Goal: Task Accomplishment & Management: Complete application form

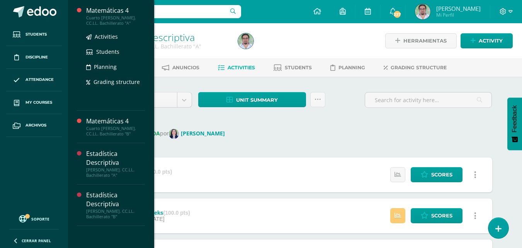
click at [145, 14] on div "Matemáticas 4" at bounding box center [115, 10] width 59 height 9
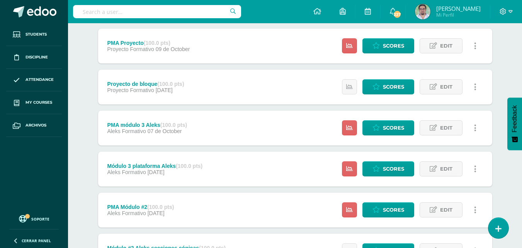
scroll to position [155, 0]
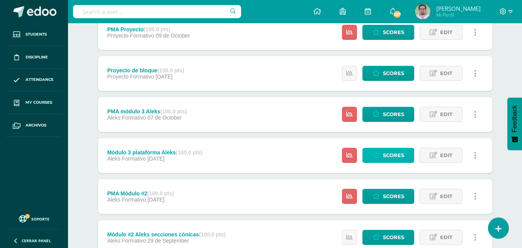
drag, startPoint x: 377, startPoint y: 168, endPoint x: 391, endPoint y: 173, distance: 15.2
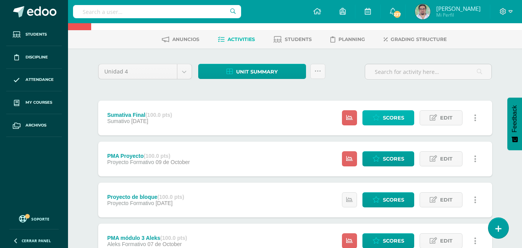
scroll to position [0, 0]
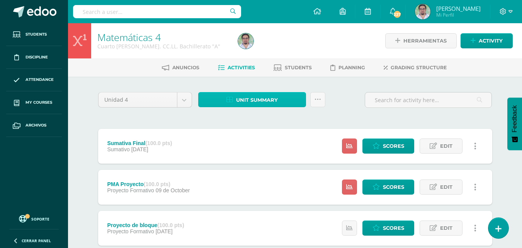
click at [255, 107] on span "Unit summary" at bounding box center [257, 100] width 42 height 14
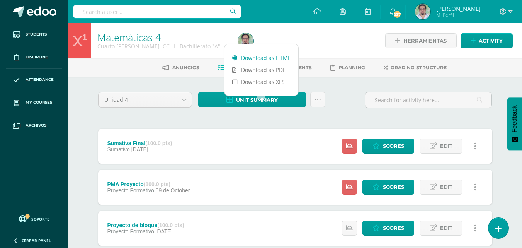
click at [263, 59] on link "Download as HTML" at bounding box center [262, 58] width 74 height 12
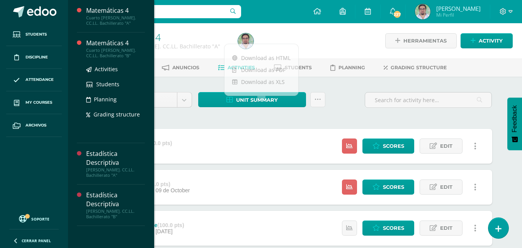
click at [123, 43] on div "Matemáticas 4" at bounding box center [115, 43] width 59 height 9
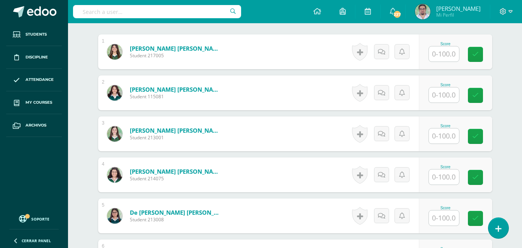
scroll to position [248, 0]
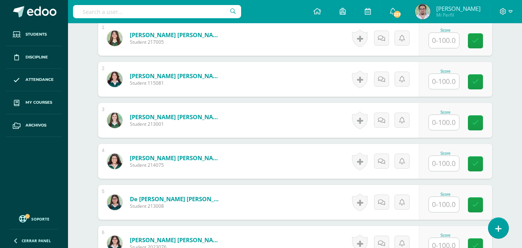
click at [444, 48] on input "text" at bounding box center [444, 40] width 30 height 15
type input "100"
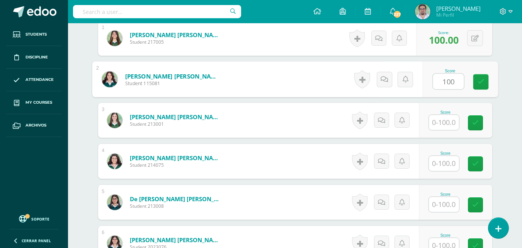
type input "100"
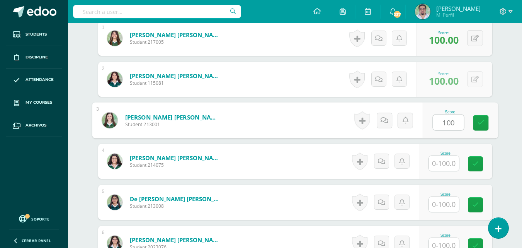
type input "100"
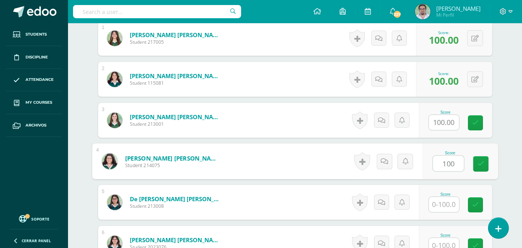
type input "100"
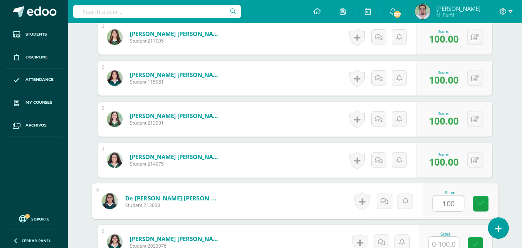
type input "100"
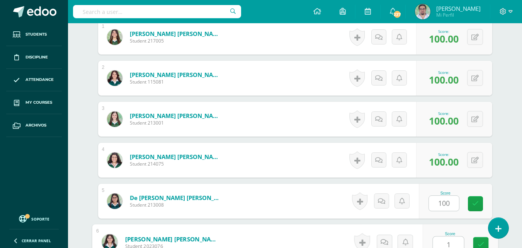
scroll to position [408, 0]
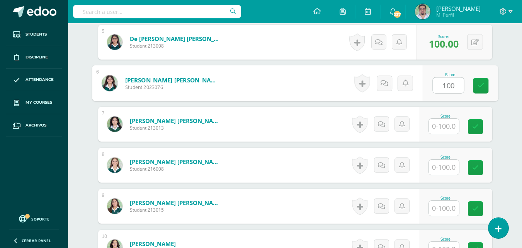
type input "100"
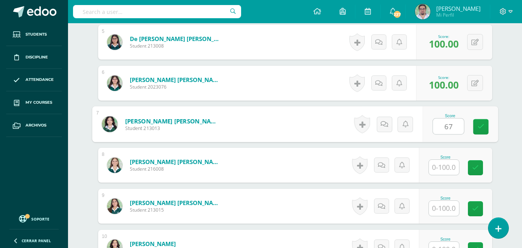
type input "67"
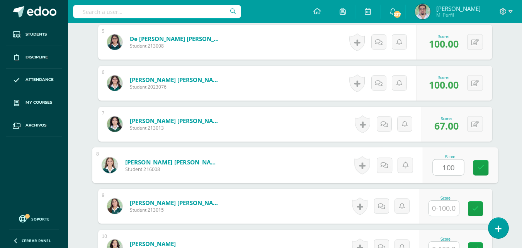
type input "100"
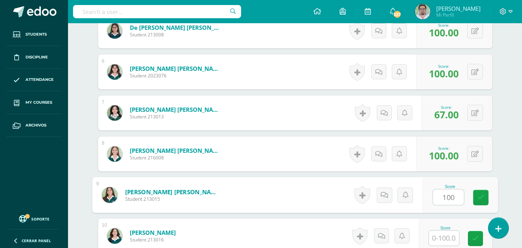
type input "100"
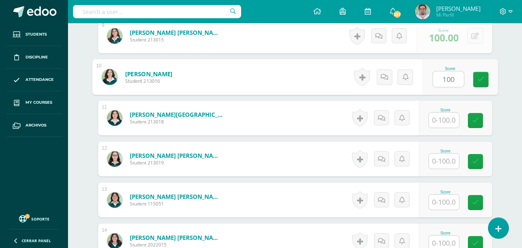
type input "100"
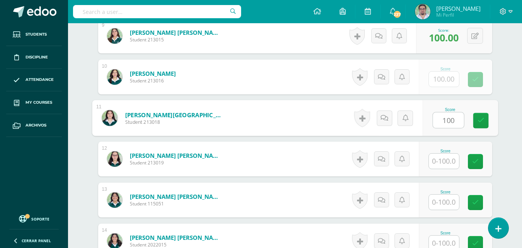
type input "100"
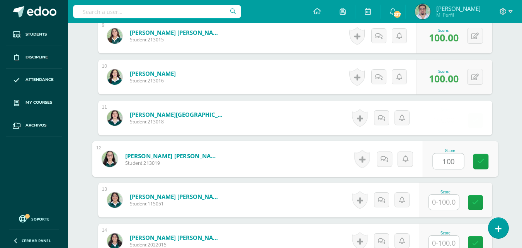
type input "100"
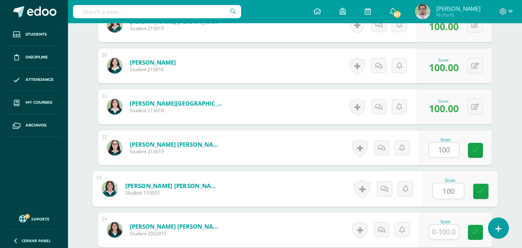
type input "100"
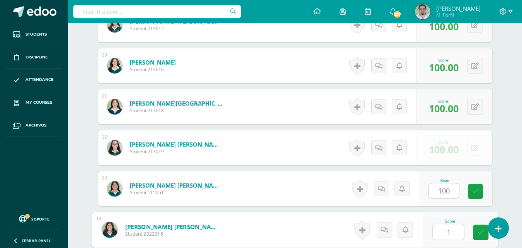
scroll to position [748, 0]
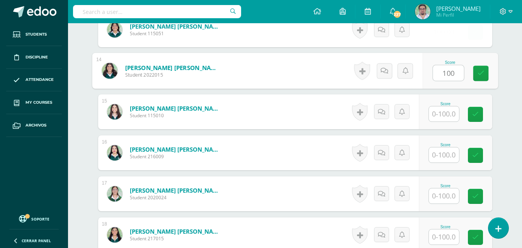
type input "100"
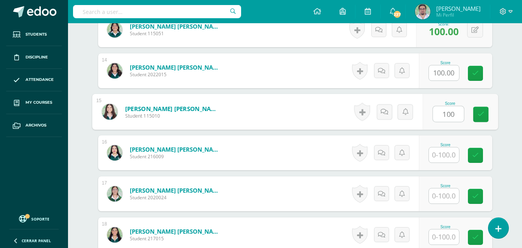
type input "100"
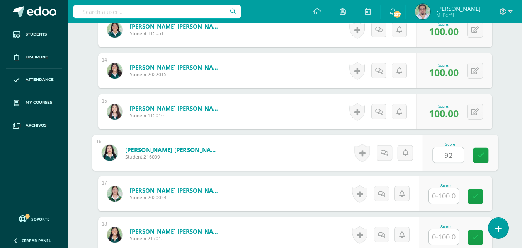
type input "92"
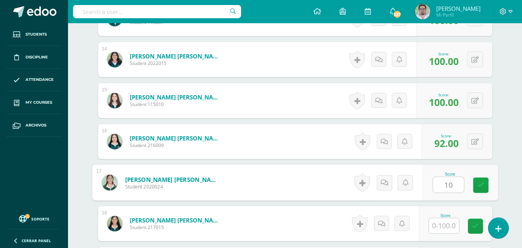
type input "1"
type input "67"
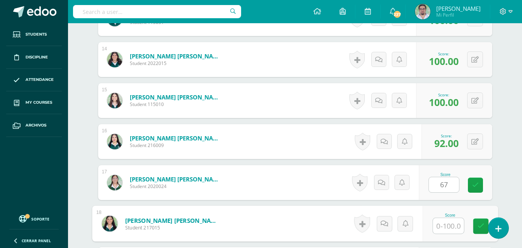
scroll to position [918, 0]
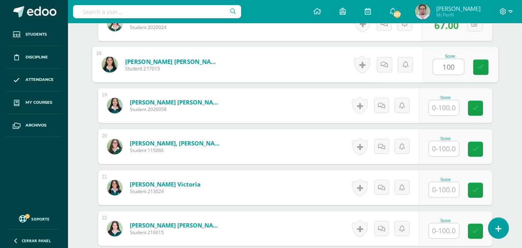
type input "100"
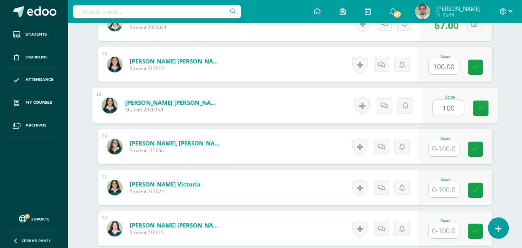
type input "100"
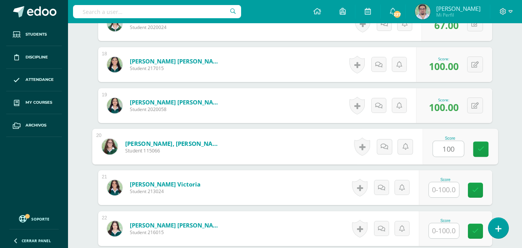
type input "100"
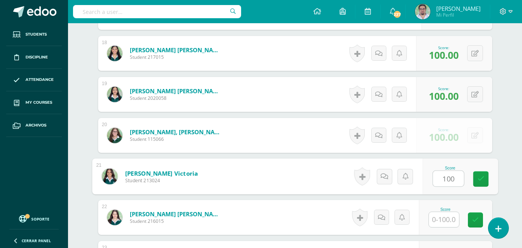
type input "100"
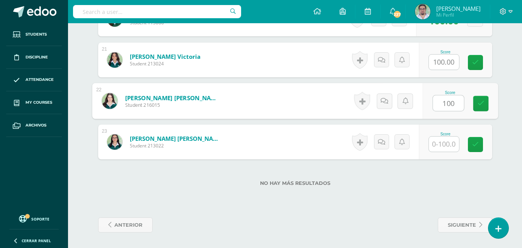
type input "100"
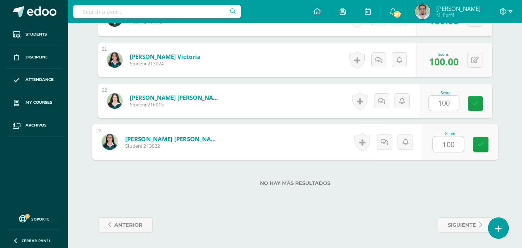
type input "100"
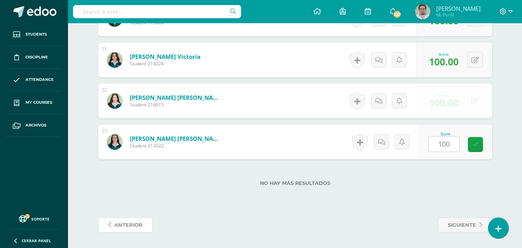
scroll to position [1101, 0]
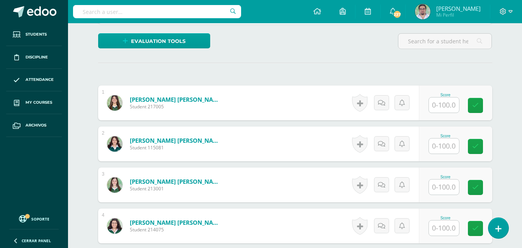
scroll to position [180, 0]
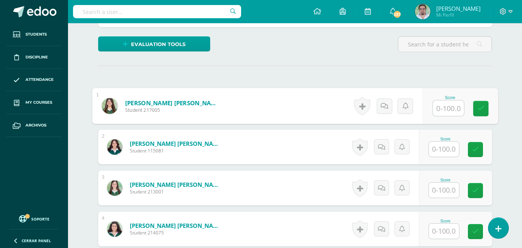
click at [453, 116] on input "text" at bounding box center [448, 108] width 31 height 15
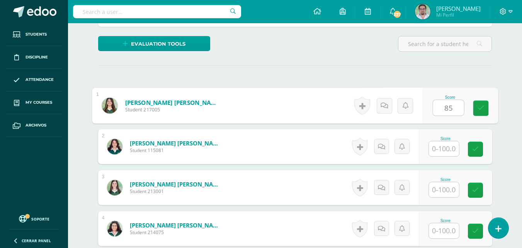
type input "85"
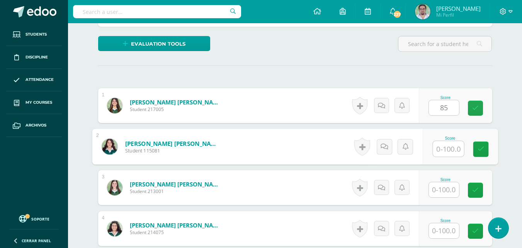
scroll to position [181, 0]
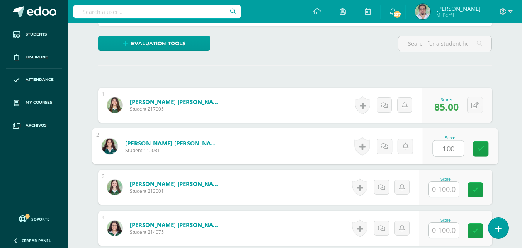
type input "100"
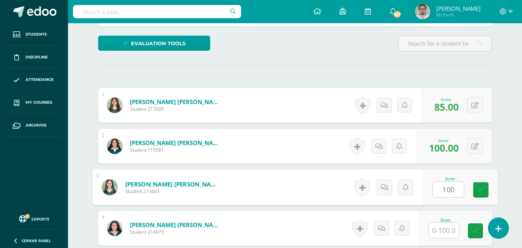
type input "100"
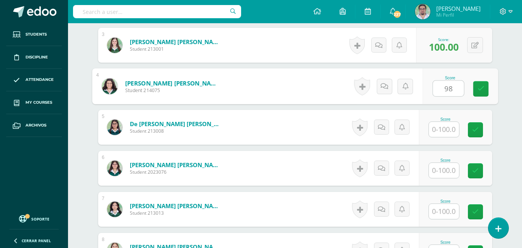
type input "98"
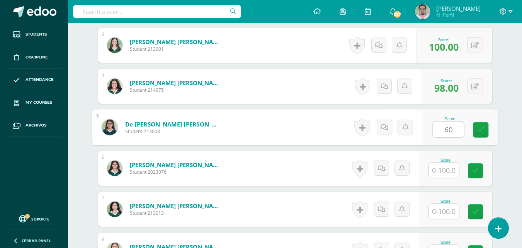
type input "60"
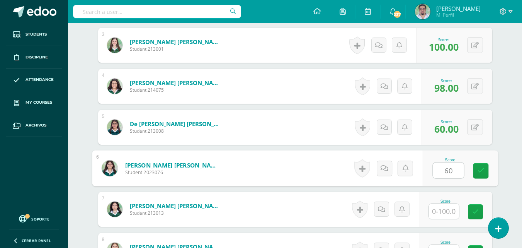
type input "60"
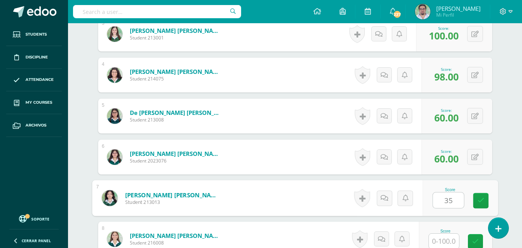
type input "35"
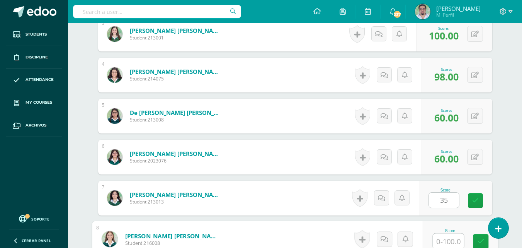
scroll to position [493, 0]
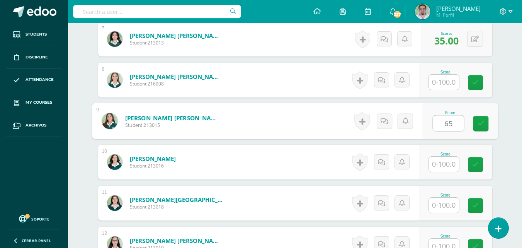
type input "65"
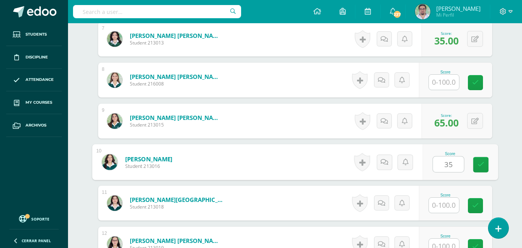
type input "35"
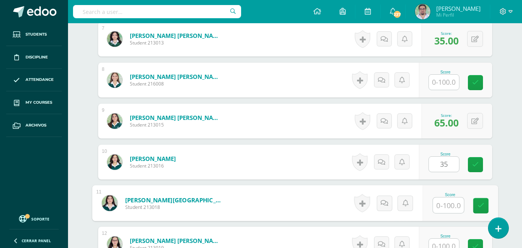
scroll to position [504, 0]
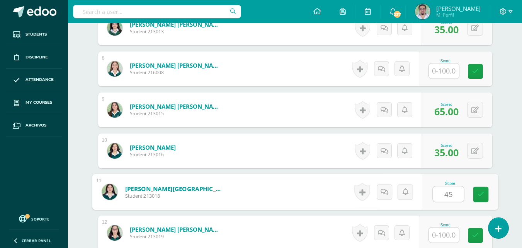
type input "45"
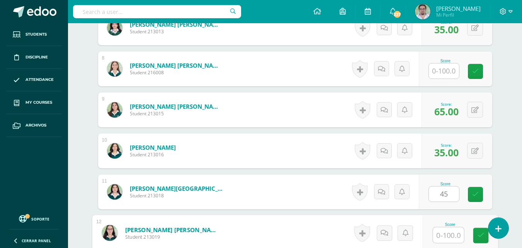
scroll to position [663, 0]
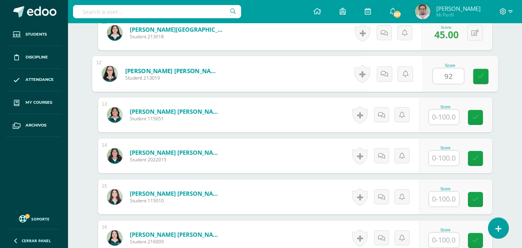
type input "92"
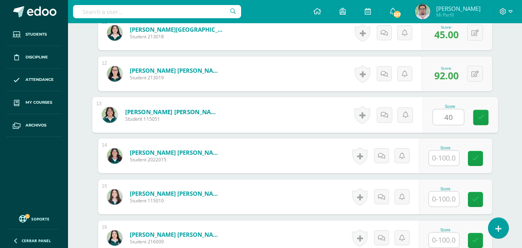
type input "40"
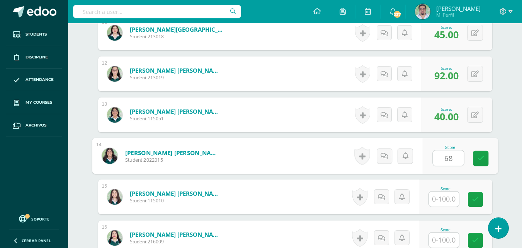
type input "68"
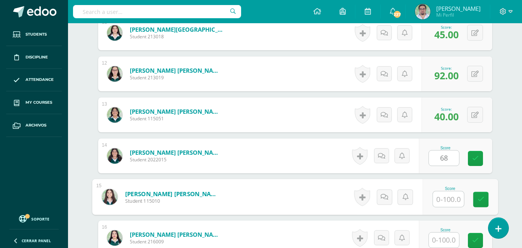
scroll to position [674, 0]
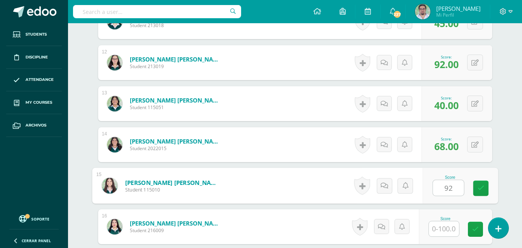
type input "92"
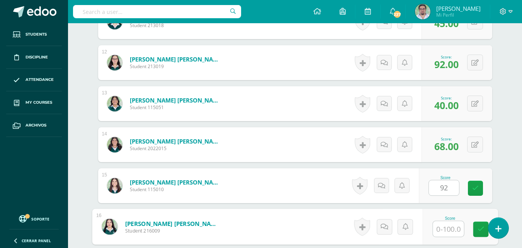
scroll to position [833, 0]
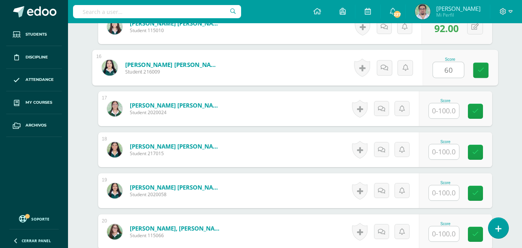
type input "60"
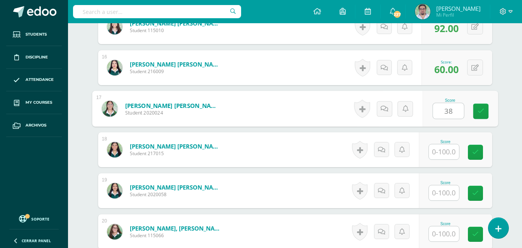
type input "38"
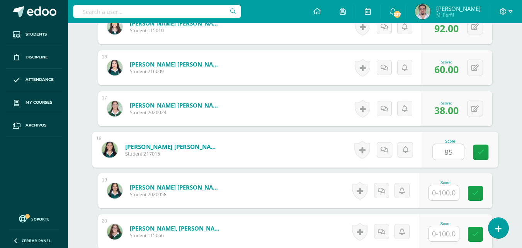
type input "85"
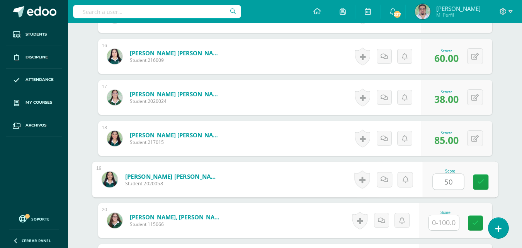
type input "50"
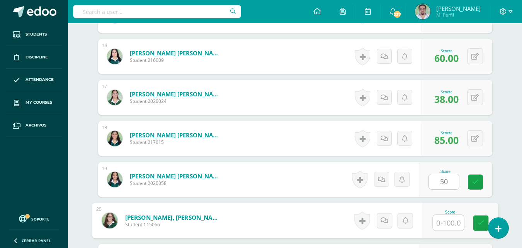
scroll to position [1003, 0]
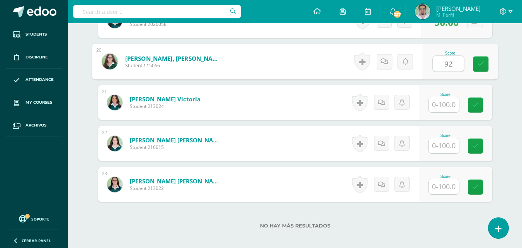
type input "92"
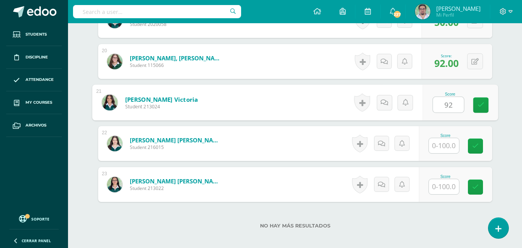
type input "92"
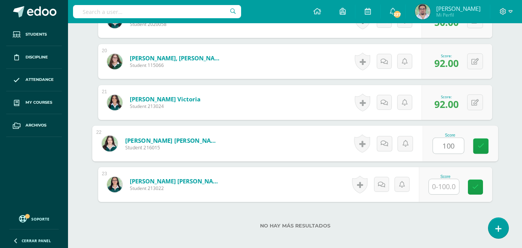
type input "100"
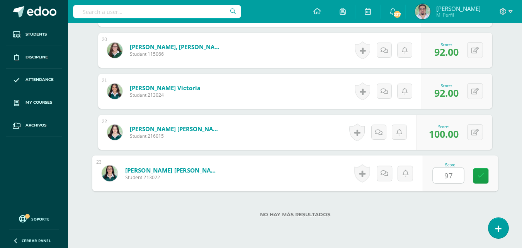
type input "97"
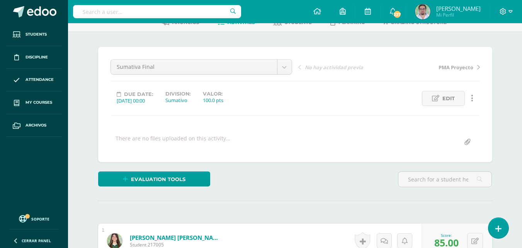
scroll to position [0, 0]
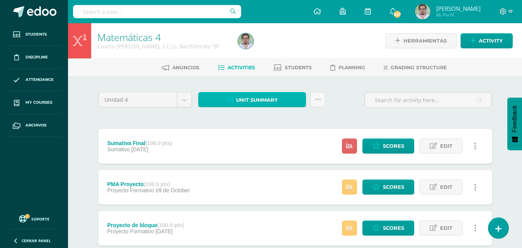
click at [262, 107] on span "Unit summary" at bounding box center [257, 100] width 42 height 14
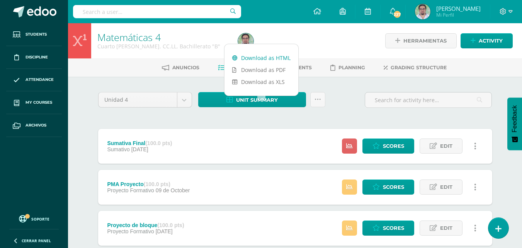
click at [258, 58] on link "Download as HTML" at bounding box center [262, 58] width 74 height 12
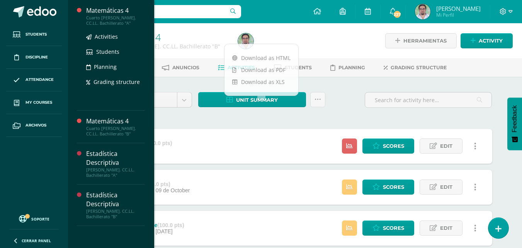
click at [124, 18] on div "Cuarto [PERSON_NAME]. CC.LL. Bachillerato "A"" at bounding box center [115, 20] width 59 height 11
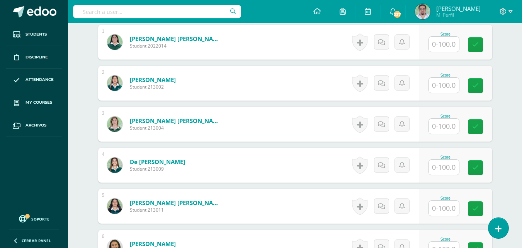
scroll to position [244, 0]
click at [444, 59] on div "Score" at bounding box center [455, 41] width 73 height 35
click at [446, 51] on input "text" at bounding box center [444, 43] width 30 height 15
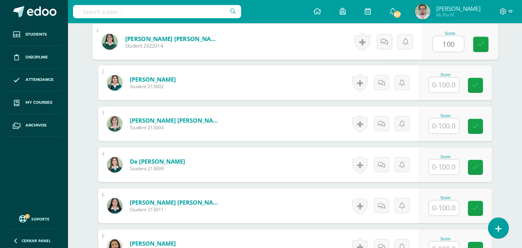
type input "100"
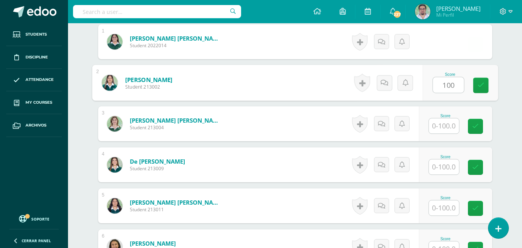
type input "100"
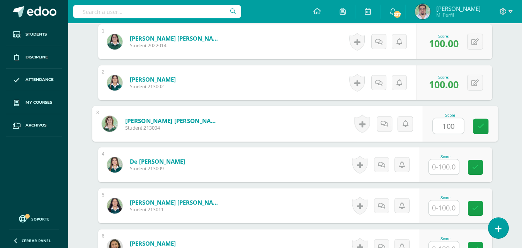
type input "100"
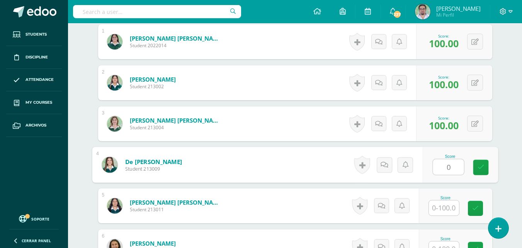
type input "0"
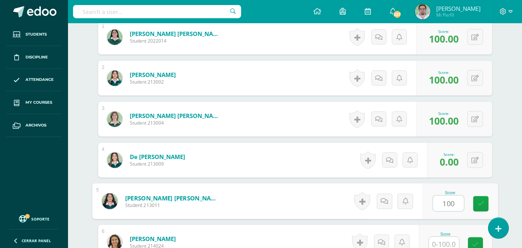
type input "100"
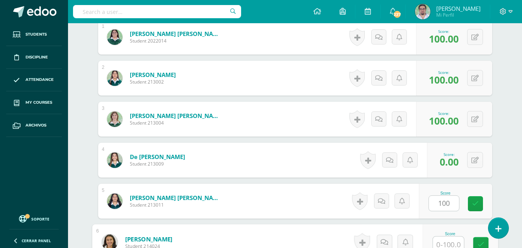
scroll to position [408, 0]
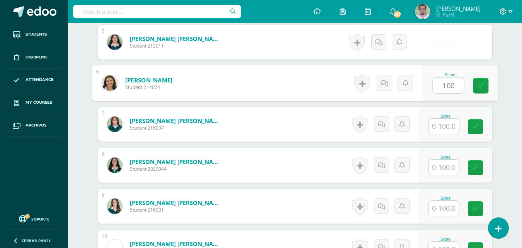
type input "100"
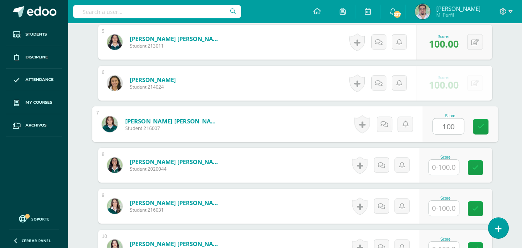
type input "100"
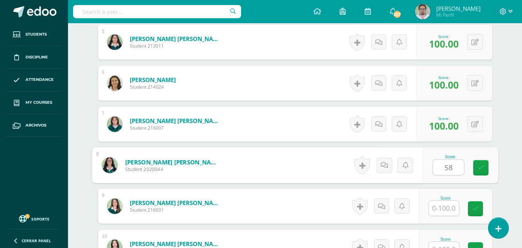
type input "58"
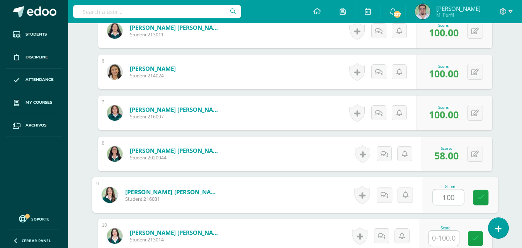
type input "100"
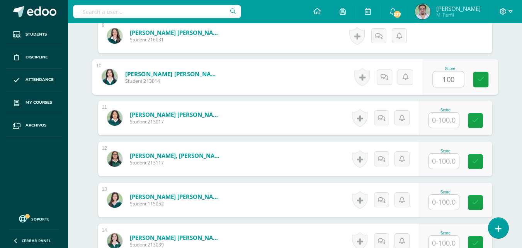
type input "100"
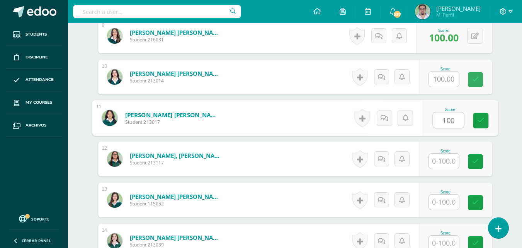
type input "100"
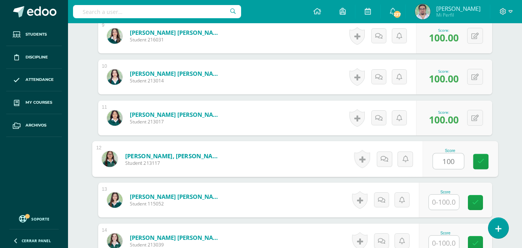
type input "100"
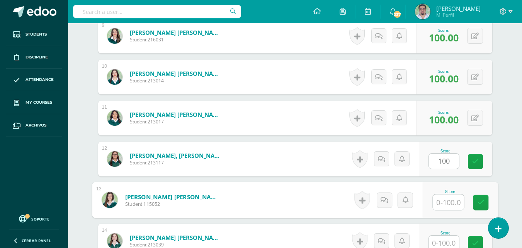
scroll to position [589, 0]
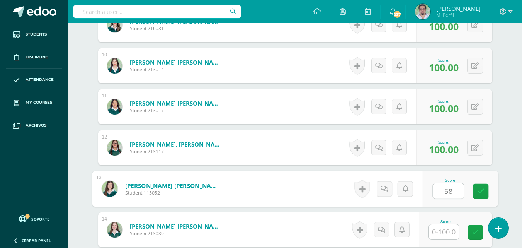
type input "58"
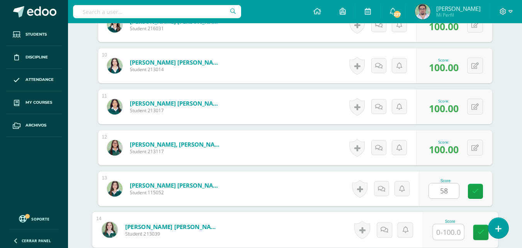
scroll to position [748, 0]
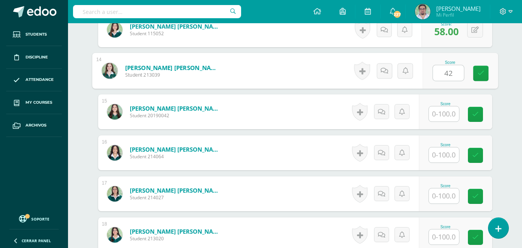
type input "42"
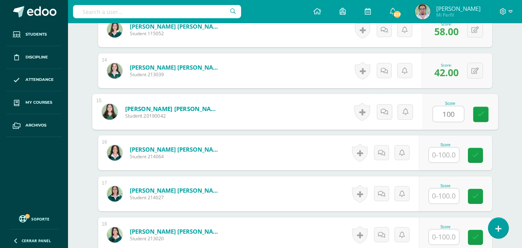
type input "100"
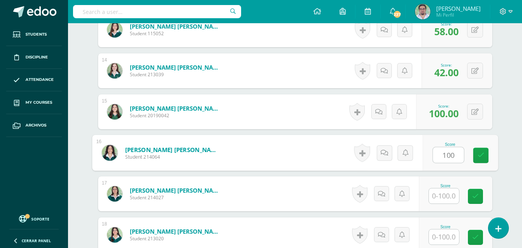
type input "100"
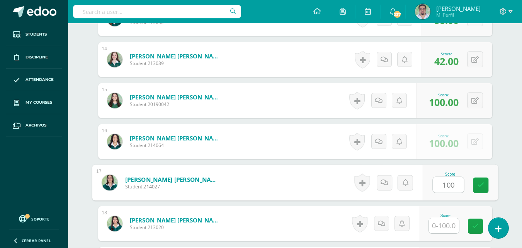
type input "100"
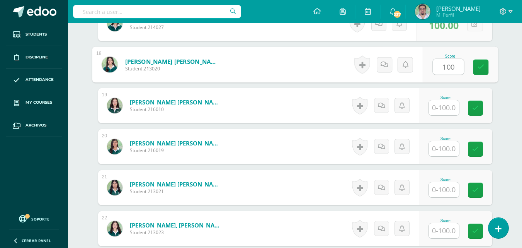
type input "100"
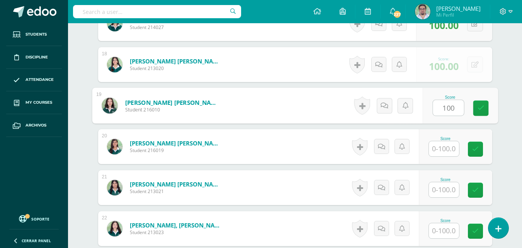
type input "100"
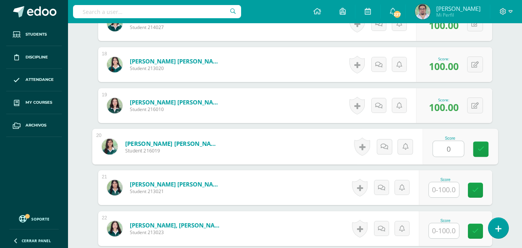
type input "0"
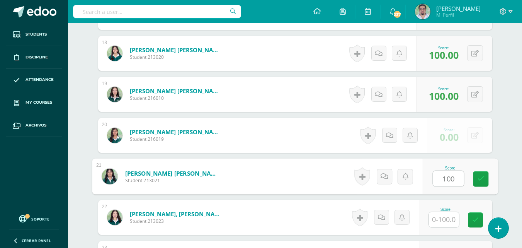
type input "100"
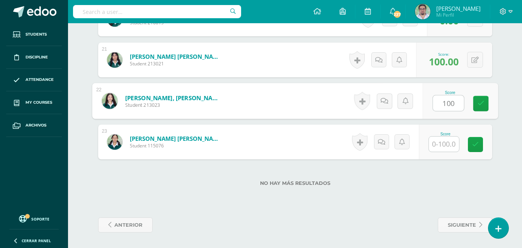
type input "100"
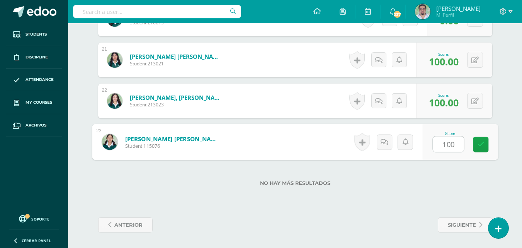
type input "100"
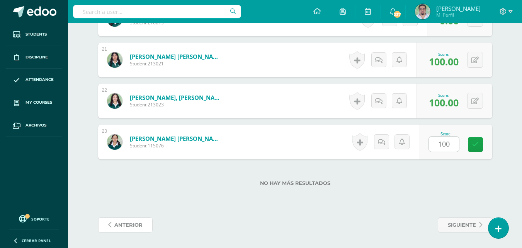
scroll to position [1101, 0]
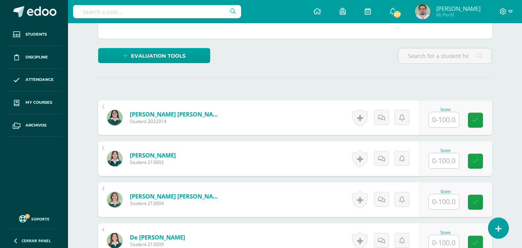
scroll to position [170, 0]
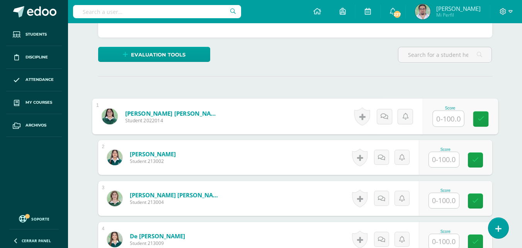
click at [449, 126] on input "text" at bounding box center [448, 118] width 31 height 15
type input "35"
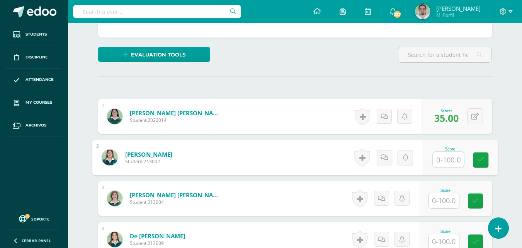
scroll to position [170, 0]
type input "75"
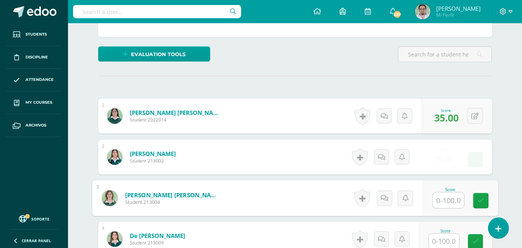
scroll to position [171, 0]
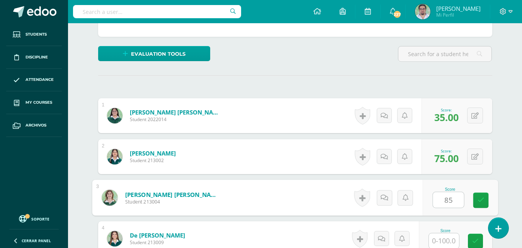
type input "85"
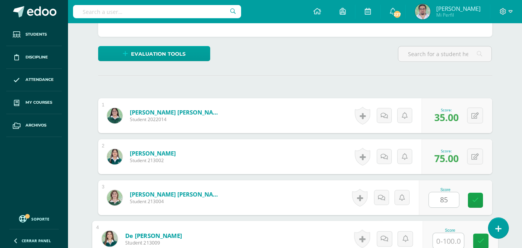
scroll to position [323, 0]
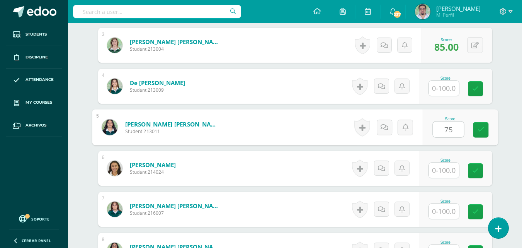
type input "75"
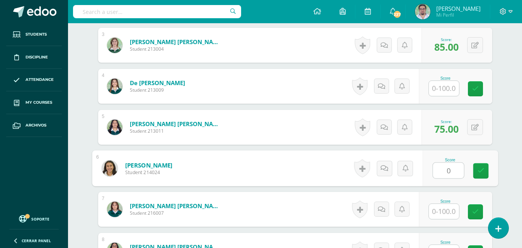
type input "0"
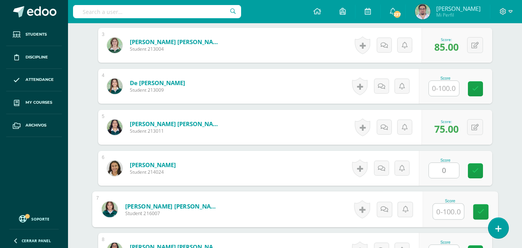
scroll to position [334, 0]
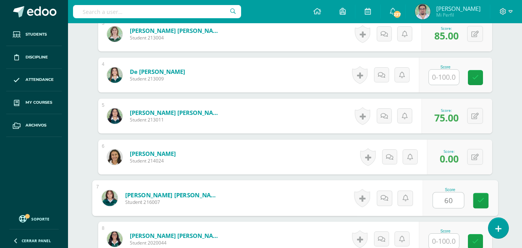
type input "60"
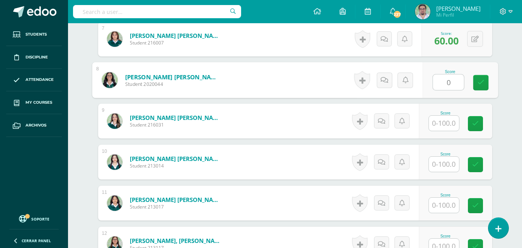
type input "0"
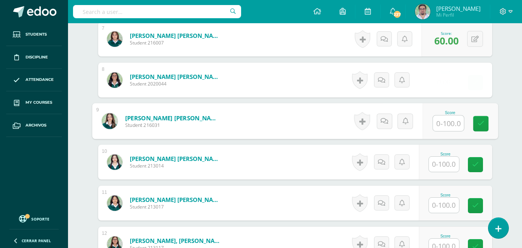
type input "6"
type input "55"
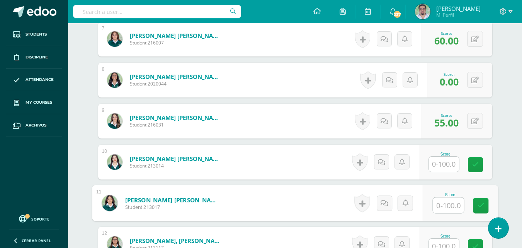
scroll to position [504, 0]
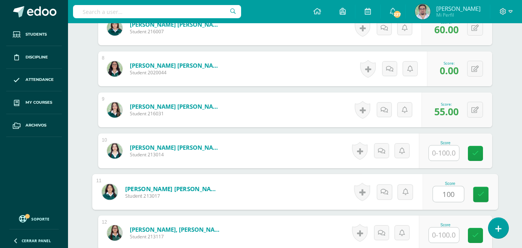
type input "100"
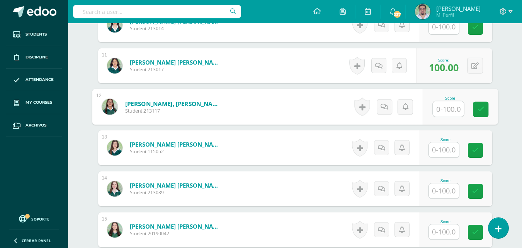
scroll to position [586, 0]
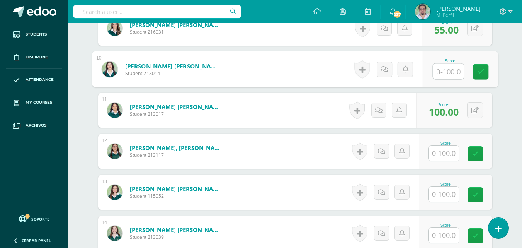
click at [446, 79] on input "text" at bounding box center [448, 71] width 31 height 15
type input "100"
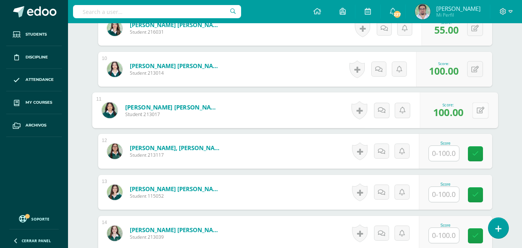
click at [485, 113] on icon at bounding box center [481, 110] width 8 height 7
type input "97"
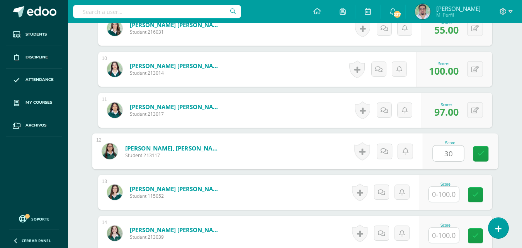
type input "30"
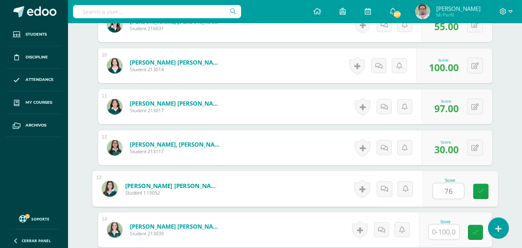
type input "76"
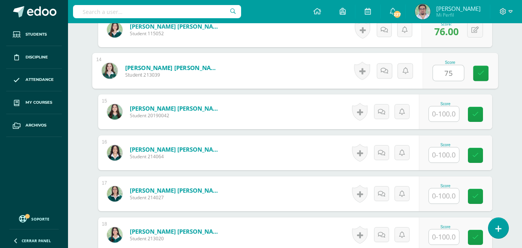
type input "75"
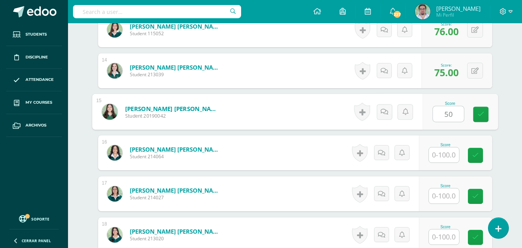
type input "50"
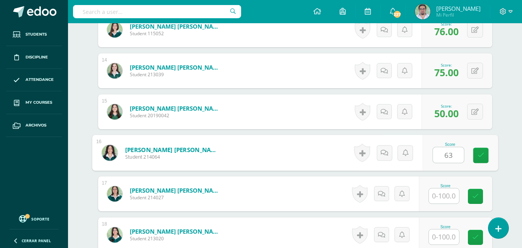
type input "63"
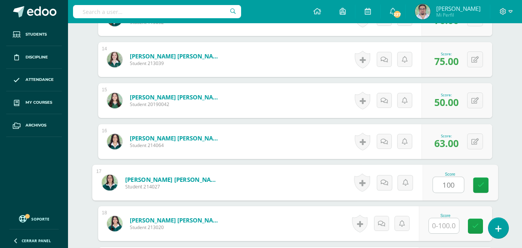
type input "100"
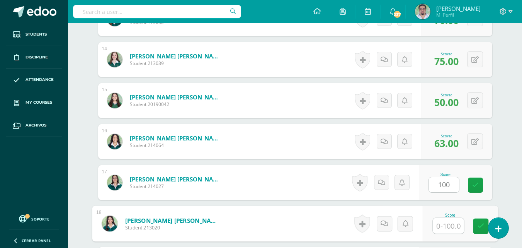
scroll to position [918, 0]
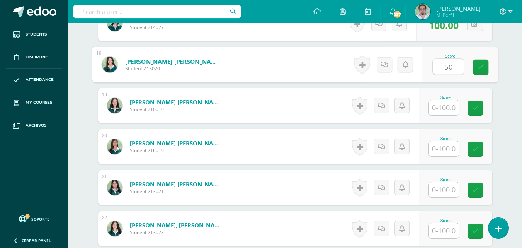
type input "50"
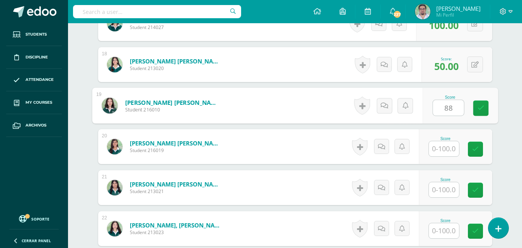
type input "88"
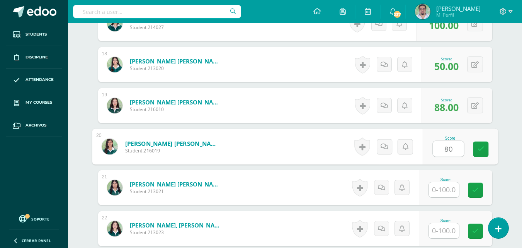
type input "80"
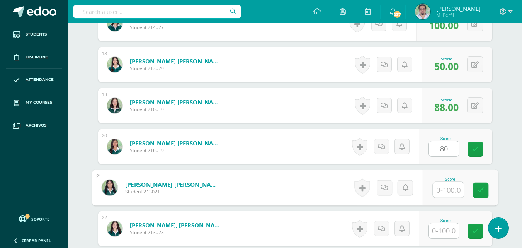
scroll to position [930, 0]
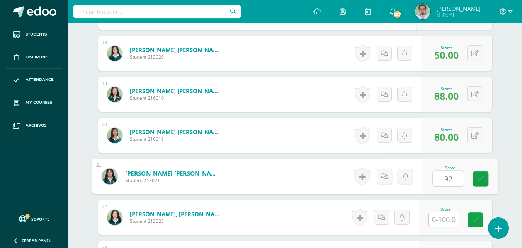
type input "92"
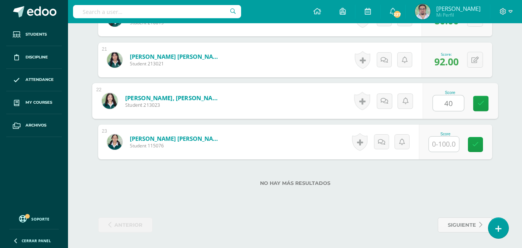
type input "40"
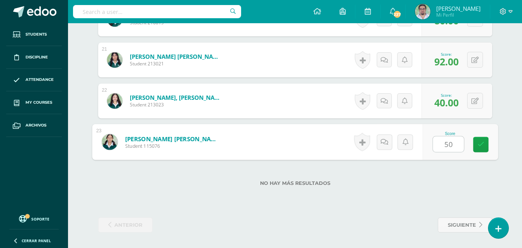
type input "50"
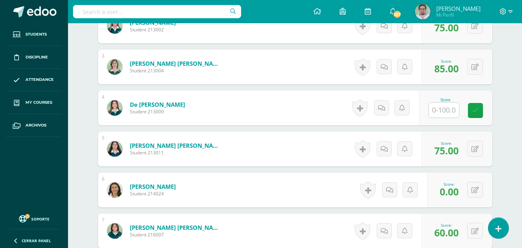
scroll to position [289, 0]
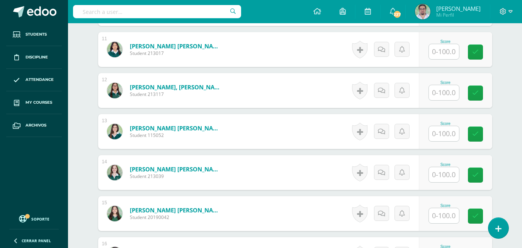
scroll to position [685, 0]
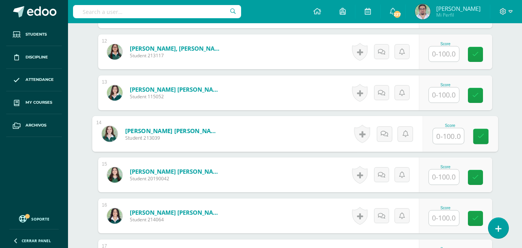
click at [457, 144] on input "text" at bounding box center [448, 135] width 31 height 15
type input "75"
click at [484, 139] on icon at bounding box center [481, 136] width 7 height 7
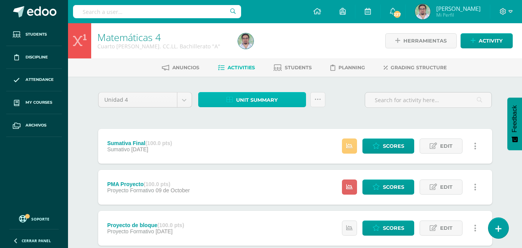
click at [264, 107] on span "Unit summary" at bounding box center [257, 100] width 42 height 14
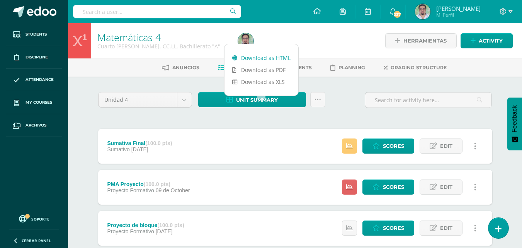
click at [273, 56] on link "Download as HTML" at bounding box center [262, 58] width 74 height 12
